Goal: Information Seeking & Learning: Check status

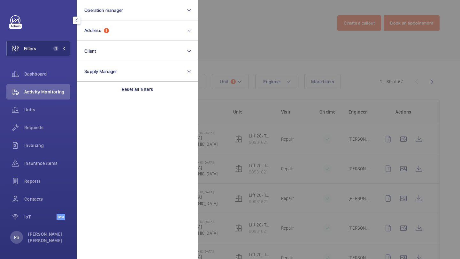
scroll to position [13, 0]
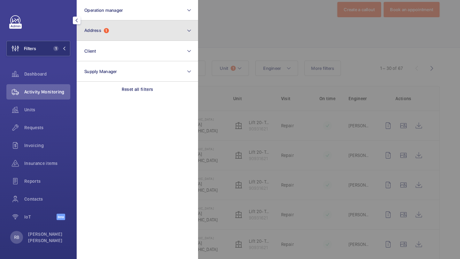
click at [91, 34] on button "Address 1" at bounding box center [137, 30] width 121 height 20
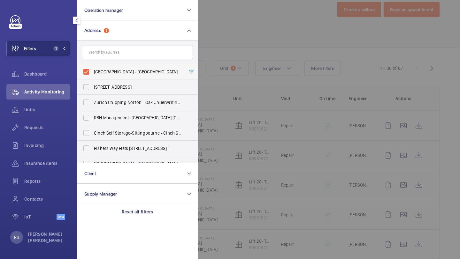
click at [94, 73] on span "[GEOGRAPHIC_DATA] - [GEOGRAPHIC_DATA]" at bounding box center [138, 72] width 88 height 6
click at [93, 73] on input "[GEOGRAPHIC_DATA] - [GEOGRAPHIC_DATA]" at bounding box center [86, 71] width 13 height 13
checkbox input "false"
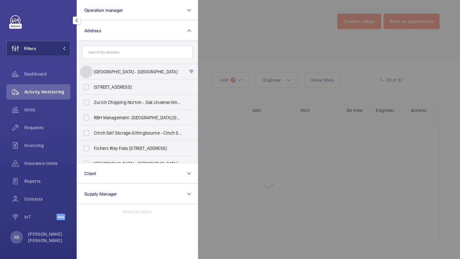
scroll to position [2, 0]
click at [105, 58] on input "text" at bounding box center [137, 52] width 111 height 13
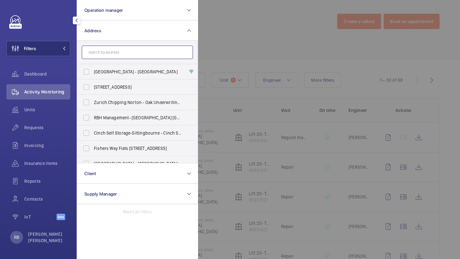
scroll to position [13, 0]
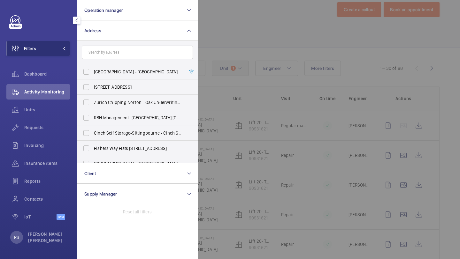
click at [247, 65] on div at bounding box center [428, 129] width 460 height 259
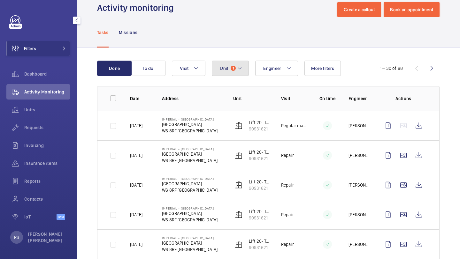
click at [245, 63] on button "Unit 1" at bounding box center [230, 68] width 37 height 15
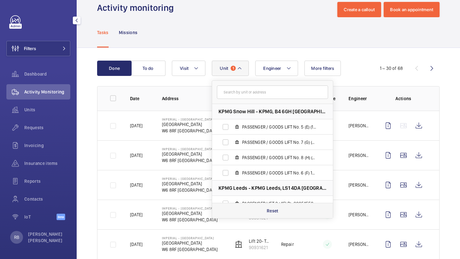
click at [283, 211] on div "Reset" at bounding box center [272, 210] width 121 height 15
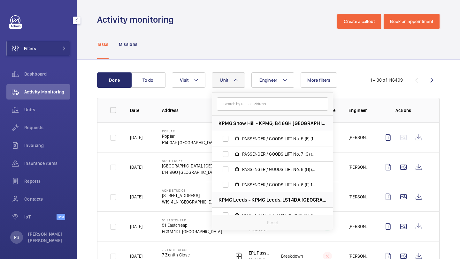
scroll to position [13, 0]
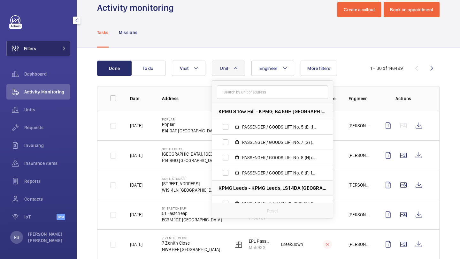
click at [63, 42] on button "Filters" at bounding box center [38, 48] width 64 height 15
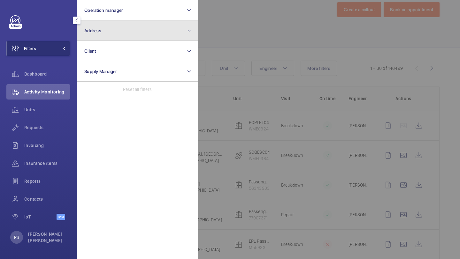
click at [109, 30] on button "Address" at bounding box center [137, 30] width 121 height 20
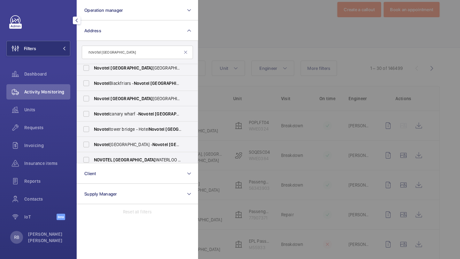
scroll to position [0, 0]
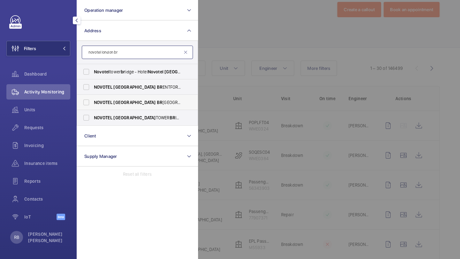
type input "novotel london br"
click at [111, 104] on span "NOVOTEL" at bounding box center [103, 102] width 19 height 5
click at [93, 104] on input "[GEOGRAPHIC_DATA] - H3269, [GEOGRAPHIC_DATA], [STREET_ADDRESS]" at bounding box center [86, 102] width 13 height 13
checkbox input "true"
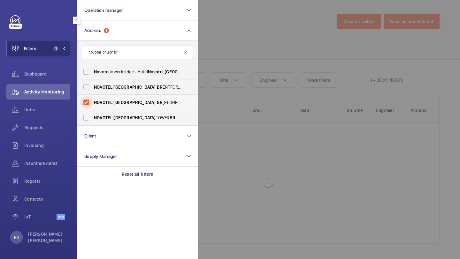
scroll to position [2, 0]
click at [239, 64] on div at bounding box center [428, 129] width 460 height 259
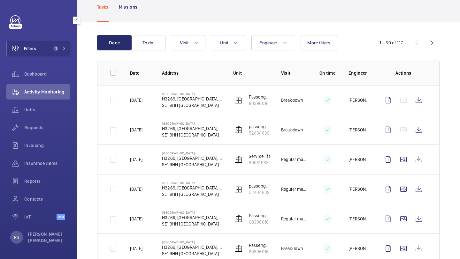
scroll to position [39, 0]
click at [59, 136] on div "Requests" at bounding box center [38, 129] width 64 height 18
click at [59, 134] on div "Requests" at bounding box center [38, 127] width 64 height 15
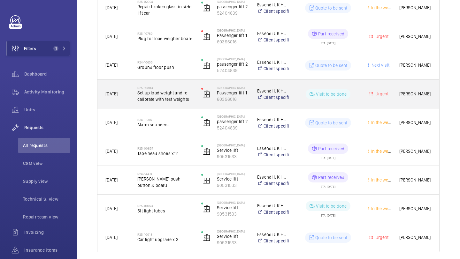
scroll to position [162, 0]
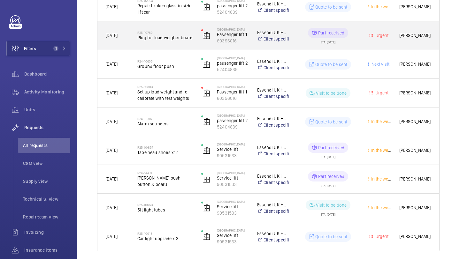
click at [184, 40] on span "Plug for load weigher board" at bounding box center [165, 37] width 56 height 6
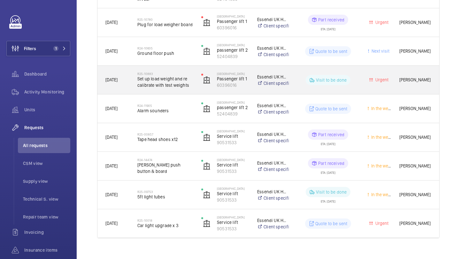
scroll to position [60, 0]
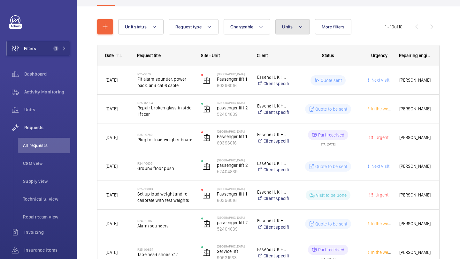
click at [278, 28] on button "Units" at bounding box center [292, 26] width 34 height 15
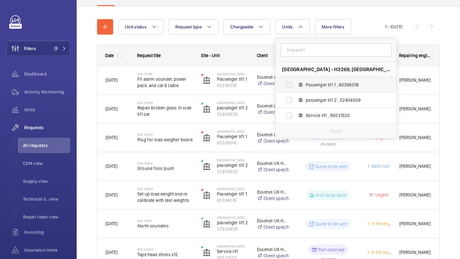
click at [299, 86] on mat-icon at bounding box center [300, 84] width 5 height 5
click at [295, 86] on input "Passenger lift 1 , 60396016" at bounding box center [289, 85] width 13 height 13
checkbox input "true"
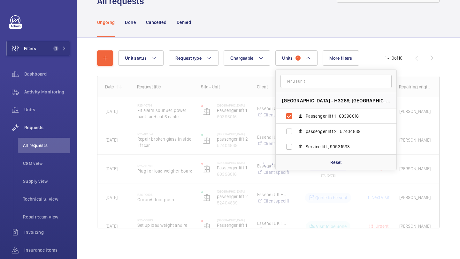
click at [459, 60] on wm-front-tabs "Ongoing Done Cancelled Denied Unit status Request type Chargeable Units 1 [GEOG…" at bounding box center [268, 133] width 383 height 252
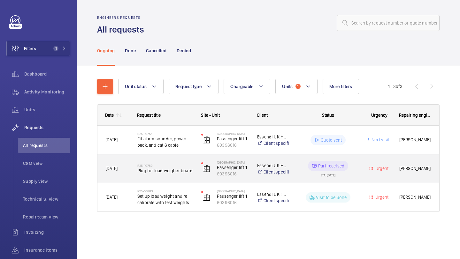
click at [184, 165] on h2 "R25-10780" at bounding box center [165, 166] width 56 height 4
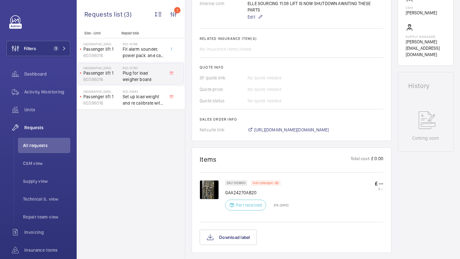
scroll to position [296, 0]
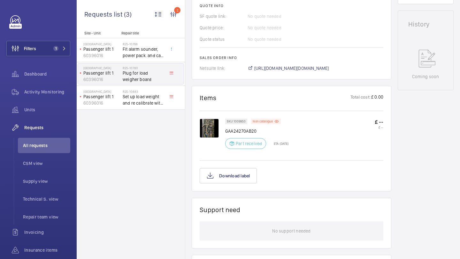
click at [211, 124] on img at bounding box center [209, 128] width 19 height 19
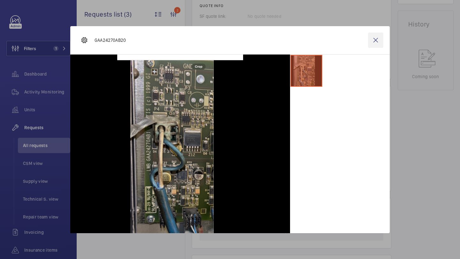
click at [378, 45] on wm-front-icon-button at bounding box center [375, 40] width 15 height 15
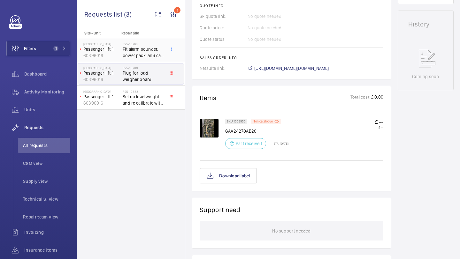
click at [149, 93] on h2 "R25-10883" at bounding box center [144, 92] width 42 height 4
click at [151, 76] on span "Plug for load weigher board" at bounding box center [144, 76] width 42 height 13
click at [152, 57] on span "Fit alarm sounder, power pack. and cat 6 cable" at bounding box center [144, 52] width 42 height 13
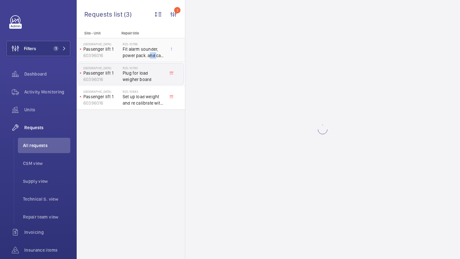
click at [152, 57] on span "Fit alarm sounder, power pack. and cat 6 cable" at bounding box center [144, 52] width 42 height 13
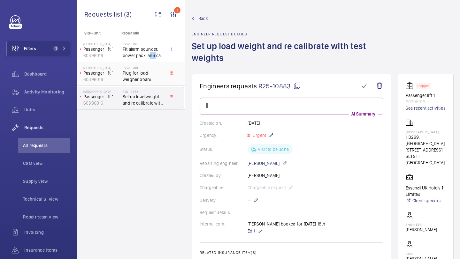
click at [142, 79] on span "Plug for load weigher board" at bounding box center [144, 76] width 42 height 13
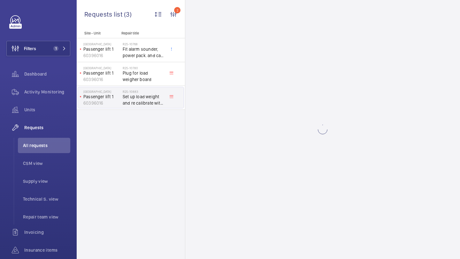
click at [140, 93] on h2 "R25-10883" at bounding box center [144, 92] width 42 height 4
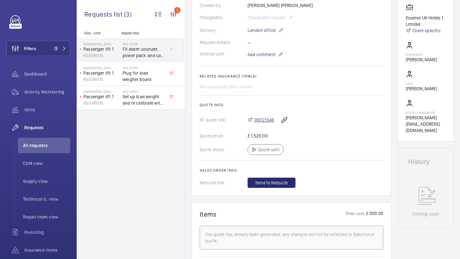
scroll to position [140, 0]
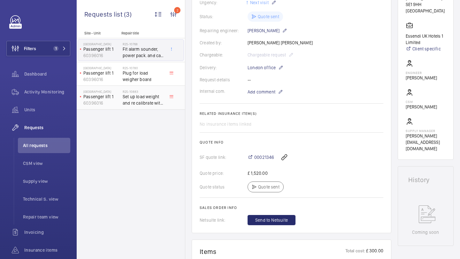
click at [136, 93] on h2 "R25-10883" at bounding box center [144, 92] width 42 height 4
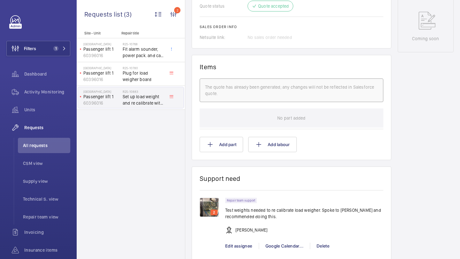
scroll to position [346, 0]
click at [208, 204] on img at bounding box center [209, 207] width 19 height 19
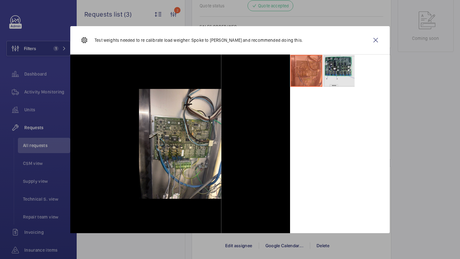
click at [340, 77] on li at bounding box center [338, 71] width 32 height 32
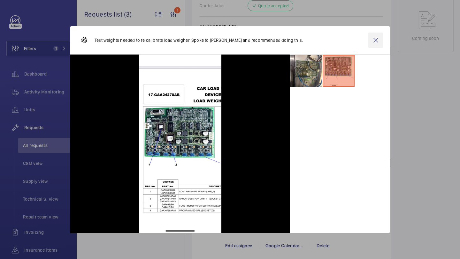
click at [378, 43] on wm-front-icon-button at bounding box center [375, 40] width 15 height 15
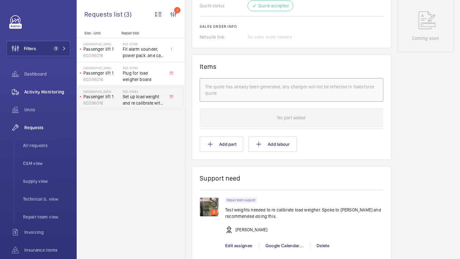
click at [27, 90] on span "Activity Monitoring" at bounding box center [47, 92] width 46 height 6
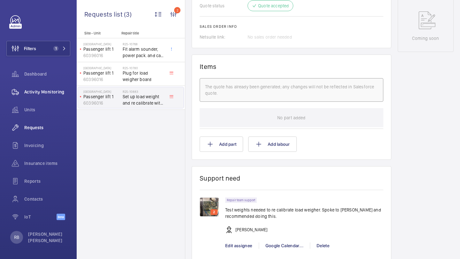
click at [27, 90] on span "Activity Monitoring" at bounding box center [47, 92] width 46 height 6
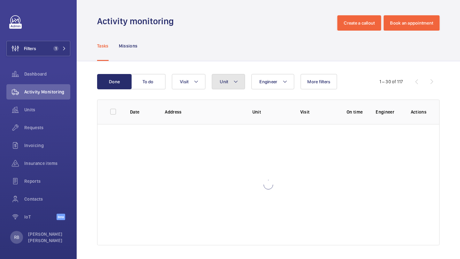
click at [226, 87] on button "Unit" at bounding box center [228, 81] width 33 height 15
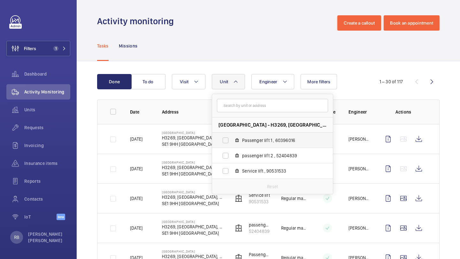
click at [256, 135] on label "Passenger lift 1 , 60396016" at bounding box center [267, 140] width 110 height 15
click at [232, 135] on input "Passenger lift 1 , 60396016" at bounding box center [225, 140] width 13 height 13
checkbox input "true"
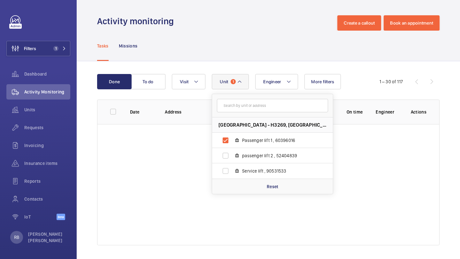
click at [442, 104] on div "Done To do Engineer Unit [GEOGRAPHIC_DATA] - H3269, [GEOGRAPHIC_DATA], [STREET_…" at bounding box center [268, 161] width 383 height 200
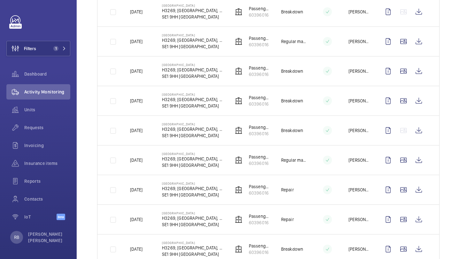
scroll to position [143, 0]
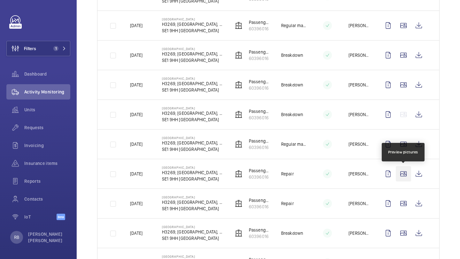
click at [405, 171] on wm-front-icon-button at bounding box center [403, 173] width 15 height 15
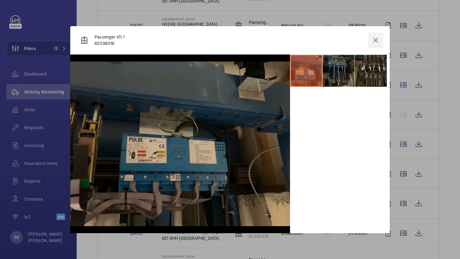
click at [377, 45] on wm-front-icon-button at bounding box center [375, 40] width 15 height 15
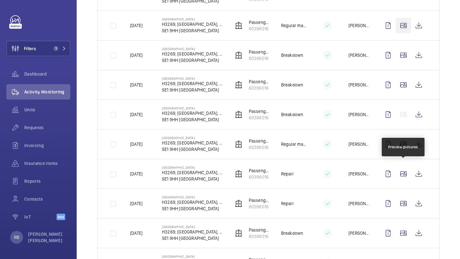
scroll to position [0, 0]
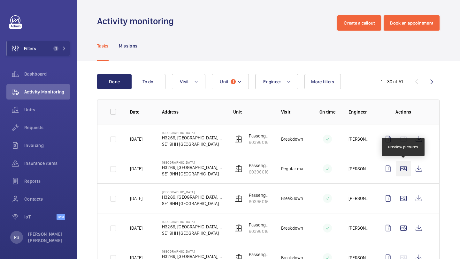
click at [404, 170] on wm-front-icon-button at bounding box center [403, 168] width 15 height 15
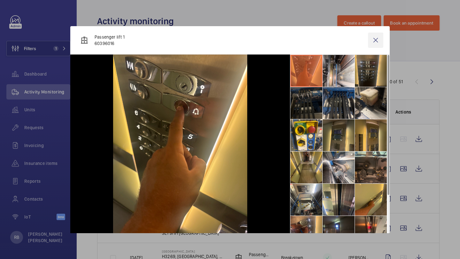
click at [374, 38] on wm-front-icon-button at bounding box center [375, 40] width 15 height 15
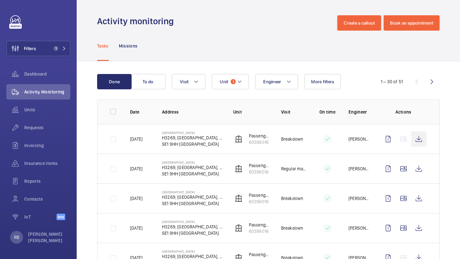
click at [419, 133] on wm-front-icon-button at bounding box center [418, 139] width 15 height 15
click at [41, 125] on span "Requests" at bounding box center [47, 128] width 46 height 6
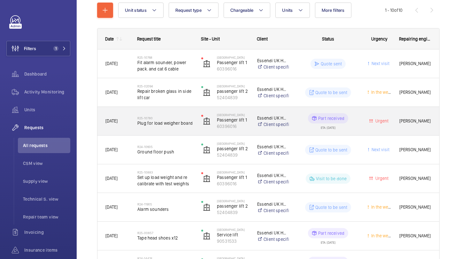
scroll to position [81, 0]
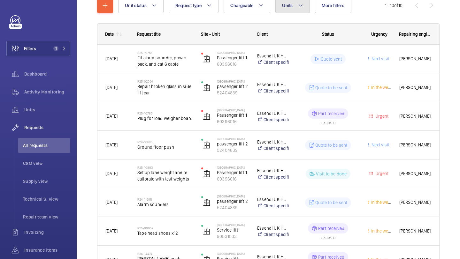
click at [282, 13] on button "Units" at bounding box center [292, 5] width 34 height 15
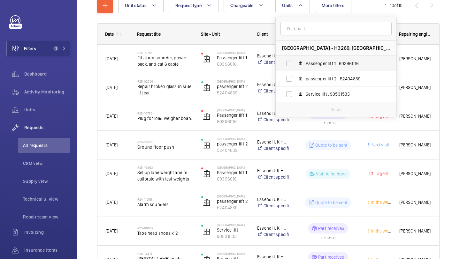
click at [300, 62] on mat-icon at bounding box center [300, 63] width 5 height 5
click at [295, 62] on input "Passenger lift 1 , 60396016" at bounding box center [289, 63] width 13 height 13
checkbox input "true"
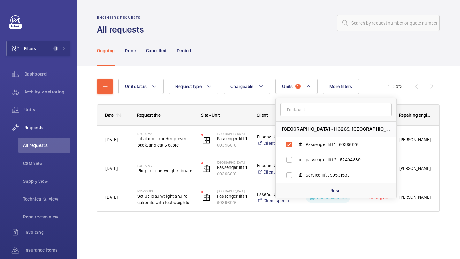
click at [455, 63] on div "Ongoing Done Cancelled Denied" at bounding box center [268, 50] width 383 height 31
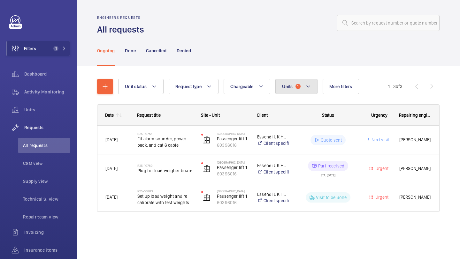
click at [286, 87] on span "Units" at bounding box center [287, 86] width 11 height 5
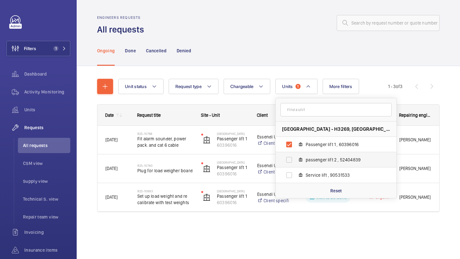
click at [300, 155] on label "passenger lift 2 , 52404839" at bounding box center [330, 159] width 110 height 15
click at [295, 155] on input "passenger lift 2 , 52404839" at bounding box center [289, 160] width 13 height 13
checkbox input "true"
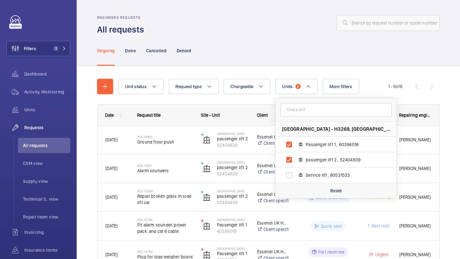
click at [458, 103] on div "Unit status Request type Chargeable Units 2 [GEOGRAPHIC_DATA] - H3269, [GEOGRAP…" at bounding box center [268, 197] width 383 height 263
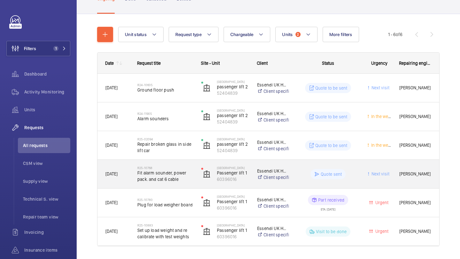
scroll to position [70, 0]
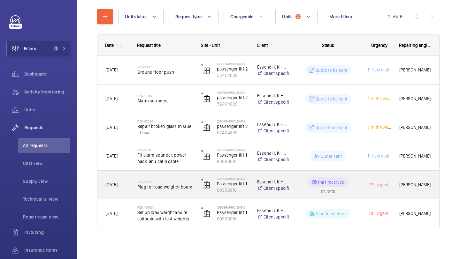
click at [186, 183] on h2 "R25-10780" at bounding box center [165, 182] width 56 height 4
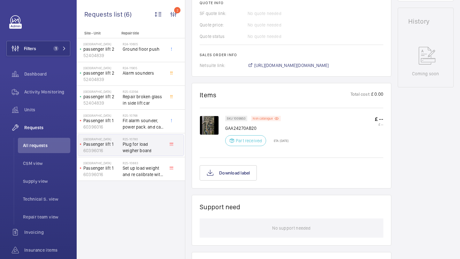
scroll to position [299, 0]
click at [203, 122] on img at bounding box center [209, 125] width 19 height 19
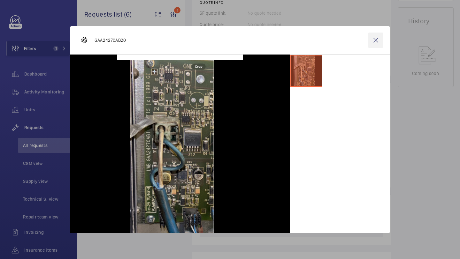
click at [374, 37] on wm-front-icon-button at bounding box center [375, 40] width 15 height 15
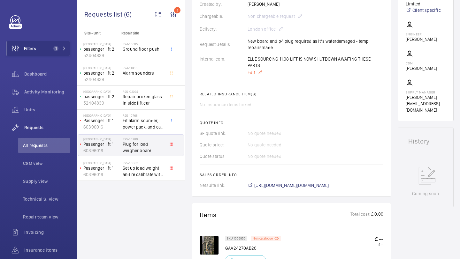
scroll to position [145, 0]
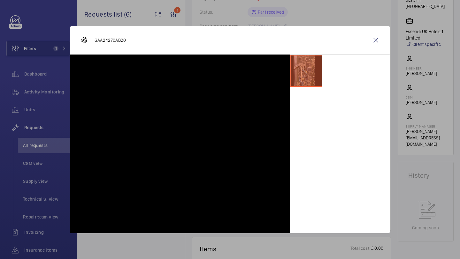
scroll to position [323, 0]
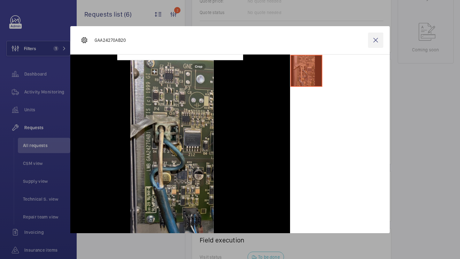
click at [374, 45] on wm-front-icon-button at bounding box center [375, 40] width 15 height 15
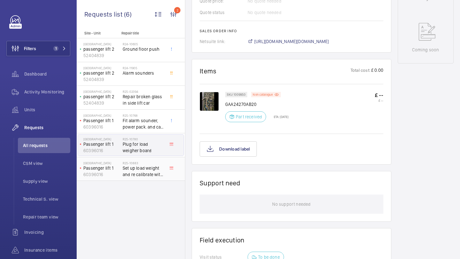
click at [142, 170] on span "Set up load weight and re calibrate with test weights" at bounding box center [144, 171] width 42 height 13
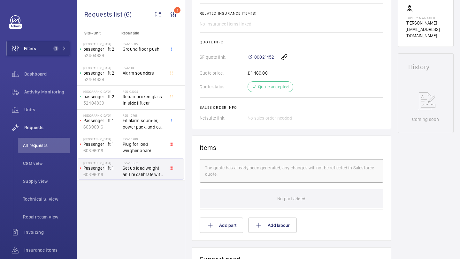
scroll to position [260, 0]
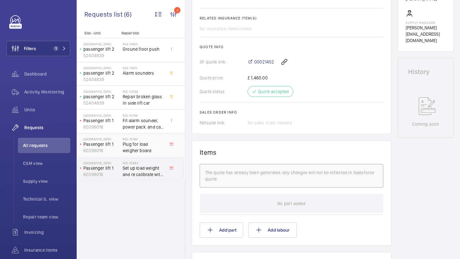
click at [102, 145] on p "Passenger lift 1" at bounding box center [101, 144] width 37 height 6
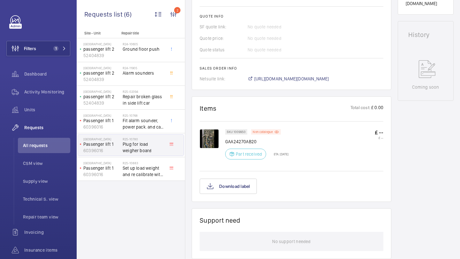
scroll to position [303, 0]
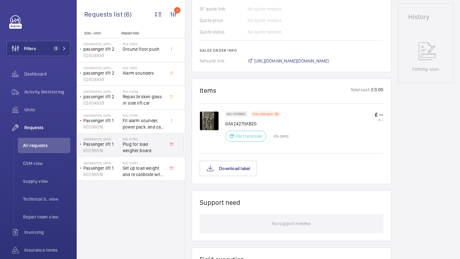
click at [211, 118] on img at bounding box center [209, 120] width 19 height 19
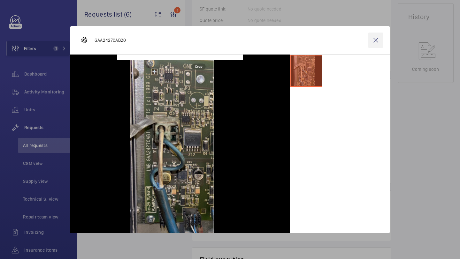
click at [374, 39] on wm-front-icon-button at bounding box center [375, 40] width 15 height 15
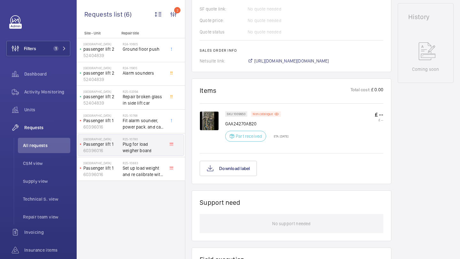
scroll to position [80, 0]
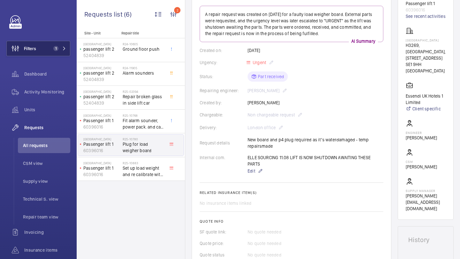
click at [42, 48] on button "Filters 1" at bounding box center [38, 48] width 64 height 15
click at [42, 50] on button "Filters 1" at bounding box center [38, 48] width 64 height 15
click at [56, 52] on button "Filters 1" at bounding box center [38, 48] width 64 height 15
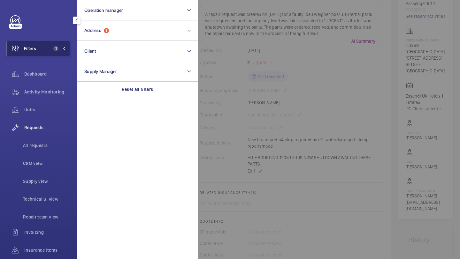
click at [59, 49] on span "1" at bounding box center [58, 48] width 15 height 5
click at [71, 61] on div "Filters 1 Operation manager Address 1 Client Supply Manager Reset all filters D…" at bounding box center [38, 129] width 77 height 259
click at [70, 60] on div "Filters 1 Operation manager Address 1 Client Supply Manager Reset all filters D…" at bounding box center [38, 129] width 77 height 259
click at [64, 52] on button "Filters 1" at bounding box center [38, 48] width 64 height 15
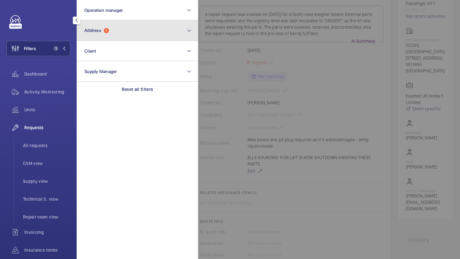
click at [137, 25] on button "Address 1" at bounding box center [137, 30] width 121 height 20
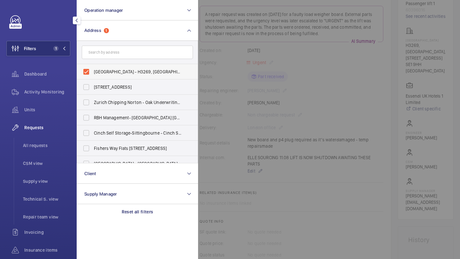
click at [117, 69] on span "[GEOGRAPHIC_DATA] - H3269, [GEOGRAPHIC_DATA], [STREET_ADDRESS]" at bounding box center [138, 72] width 88 height 6
click at [93, 69] on input "[GEOGRAPHIC_DATA] - H3269, [GEOGRAPHIC_DATA], [STREET_ADDRESS]" at bounding box center [86, 71] width 13 height 13
checkbox input "false"
click at [122, 52] on input "text" at bounding box center [137, 52] width 111 height 13
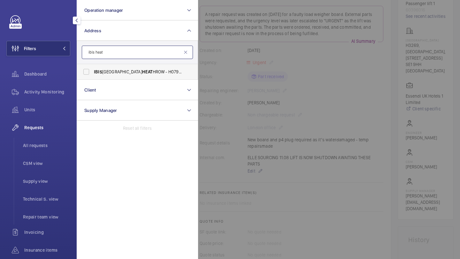
type input "ibis heat"
click at [142, 72] on span "HEAT" at bounding box center [147, 71] width 11 height 5
click at [93, 72] on input "IBIS LONDON HEAT HROW - H0794, IBIS LONDON HEAT HROW, [STREET_ADDRESS][PERSON_N…" at bounding box center [86, 71] width 13 height 13
checkbox input "true"
click at [234, 71] on div at bounding box center [428, 129] width 460 height 259
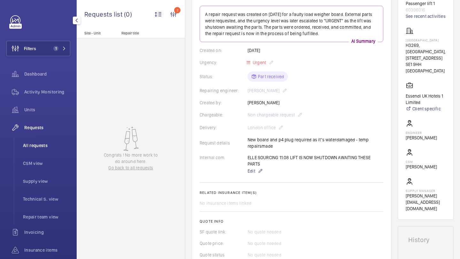
click at [39, 139] on li "All requests" at bounding box center [44, 145] width 52 height 15
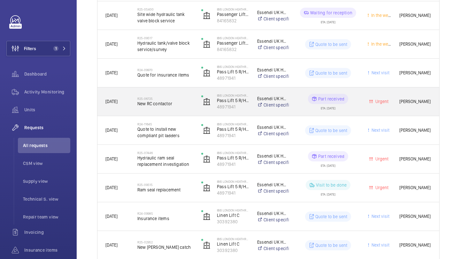
scroll to position [252, 0]
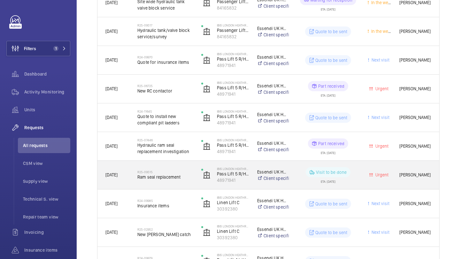
click at [172, 164] on div "R25-09515 Ram seal replacement" at bounding box center [161, 175] width 63 height 29
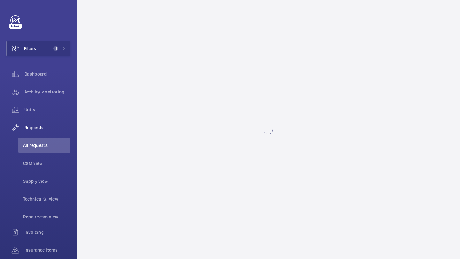
click at [269, 129] on div at bounding box center [268, 130] width 10 height 10
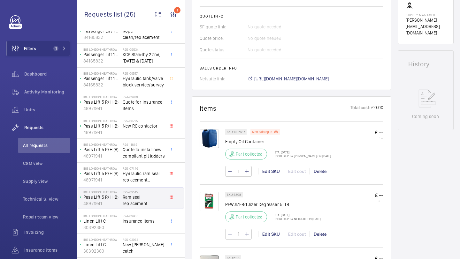
scroll to position [49, 0]
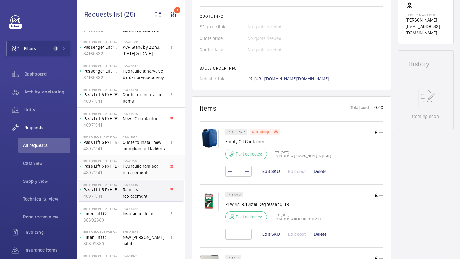
click at [153, 164] on span "Hydraulic ram seal replacement investigation" at bounding box center [144, 169] width 42 height 13
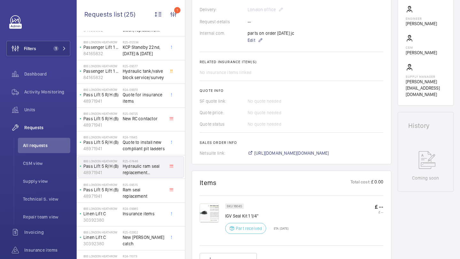
scroll to position [263, 0]
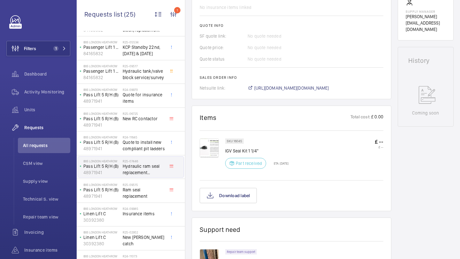
click at [254, 166] on p "Part received" at bounding box center [249, 163] width 26 height 6
click at [204, 146] on img at bounding box center [209, 148] width 19 height 19
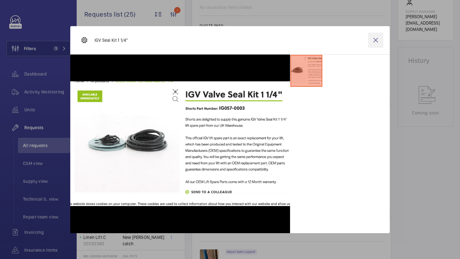
click at [382, 39] on wm-front-icon-button at bounding box center [375, 40] width 15 height 15
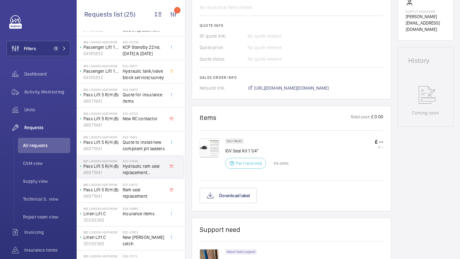
scroll to position [210, 0]
